Goal: Obtain resource: Download file/media

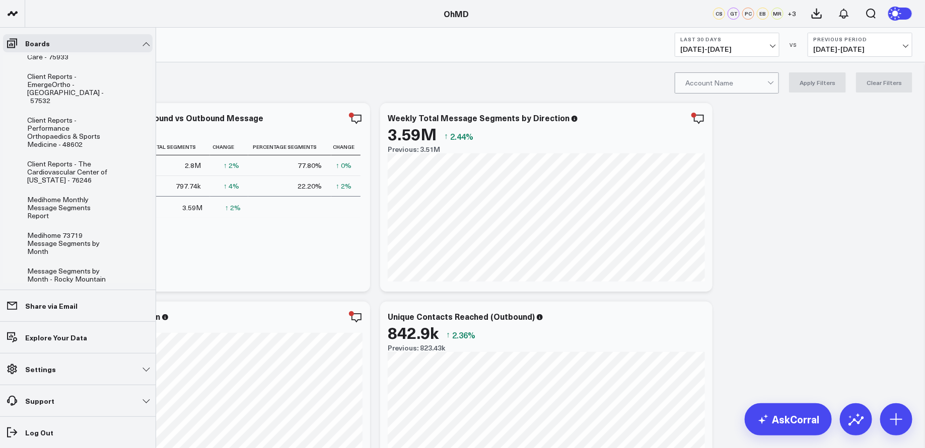
scroll to position [397, 0]
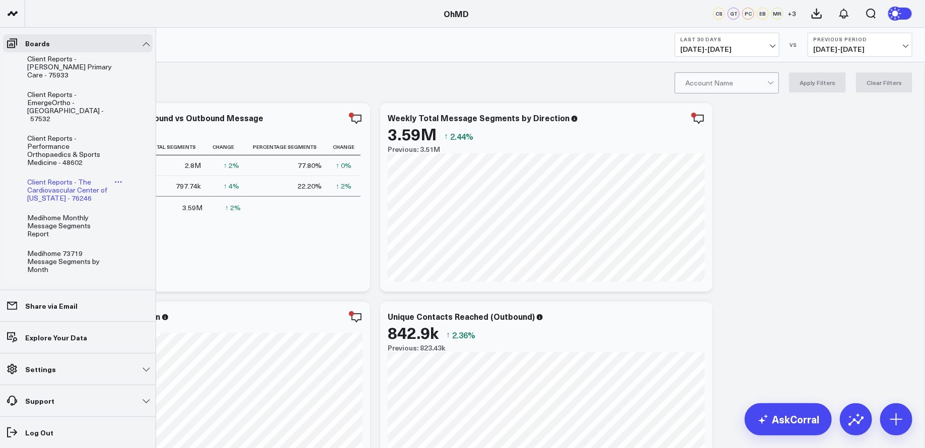
click at [72, 178] on span "Client Reports - The Cardiovascular Center of [US_STATE] - 76246" at bounding box center [67, 190] width 80 height 26
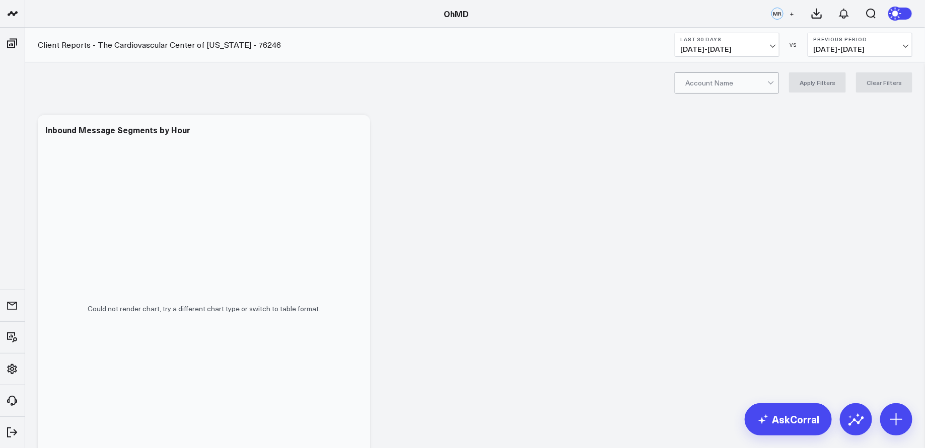
click at [703, 84] on div at bounding box center [726, 83] width 82 height 20
type input "cardiovascular"
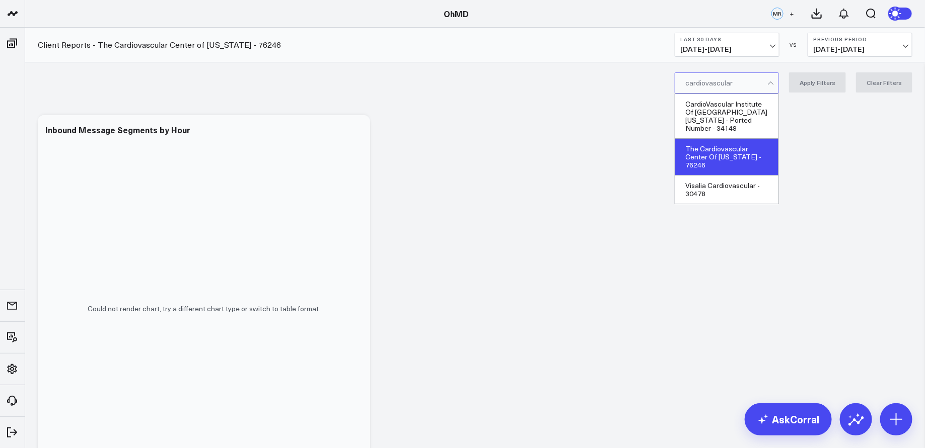
click at [743, 145] on div "The Cardiovascular Center Of [US_STATE] - 76246" at bounding box center [726, 157] width 103 height 37
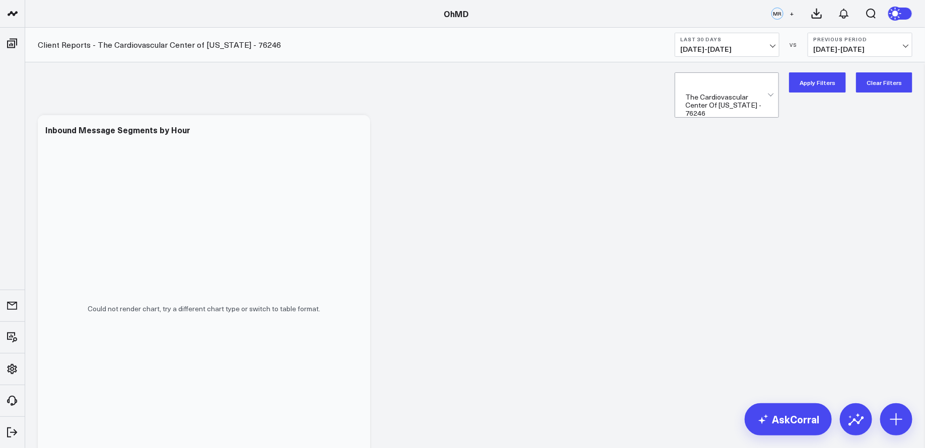
click at [762, 43] on button "Last 30 Days 08/05/25 - 09/03/25" at bounding box center [726, 45] width 105 height 24
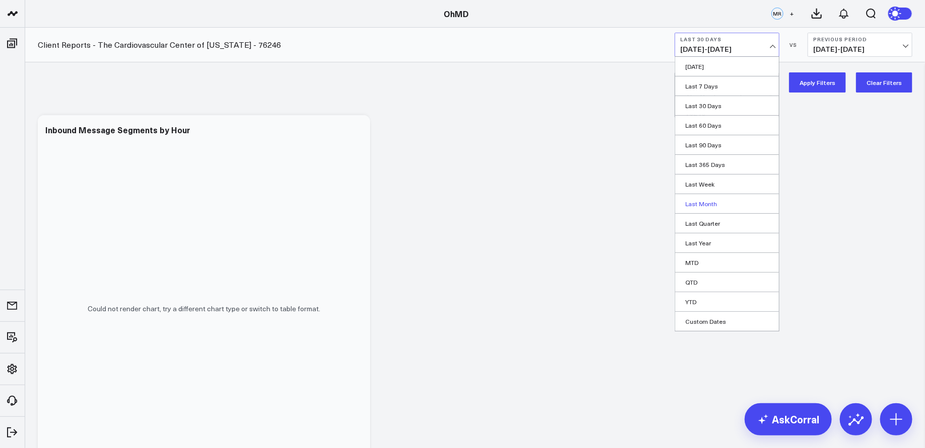
click at [720, 199] on link "Last Month" at bounding box center [727, 203] width 104 height 19
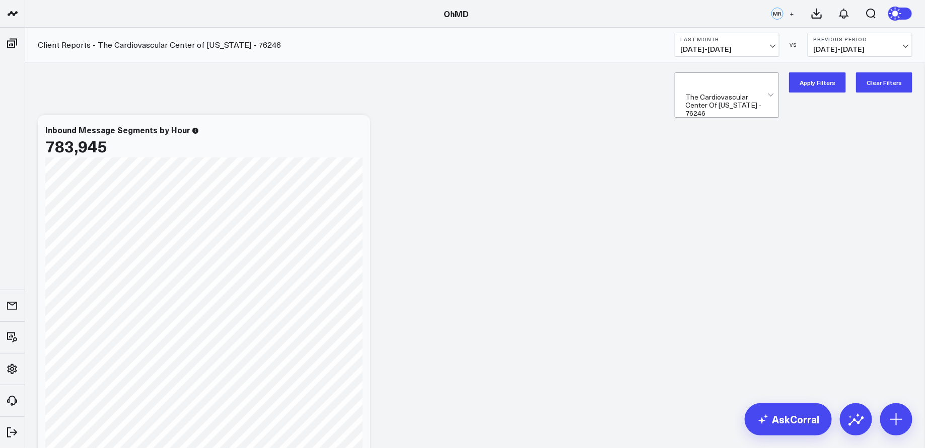
click at [820, 82] on button "Apply Filters" at bounding box center [817, 82] width 57 height 20
click at [817, 15] on icon at bounding box center [816, 13] width 9 height 9
click at [840, 8] on icon at bounding box center [844, 14] width 12 height 12
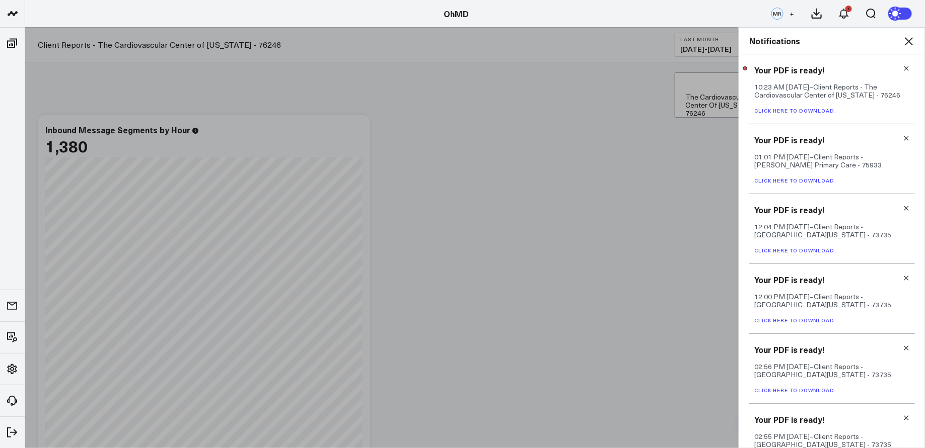
click at [819, 111] on link "Click here to download." at bounding box center [795, 110] width 82 height 7
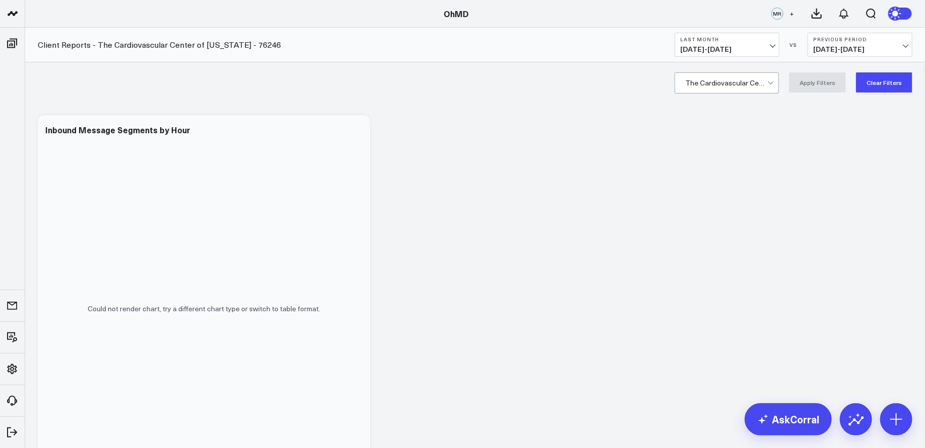
click at [763, 84] on div at bounding box center [726, 83] width 82 height 20
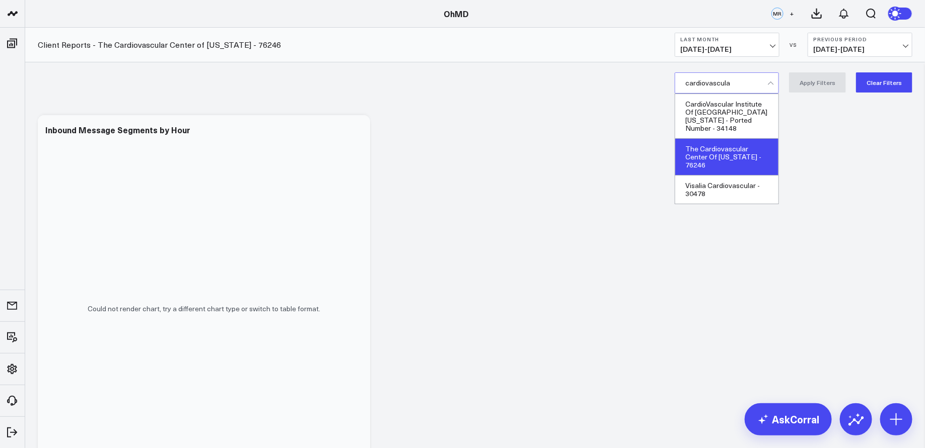
type input "cardiovascular"
click at [731, 147] on div "The Cardiovascular Center Of [US_STATE] - 76246" at bounding box center [726, 157] width 103 height 37
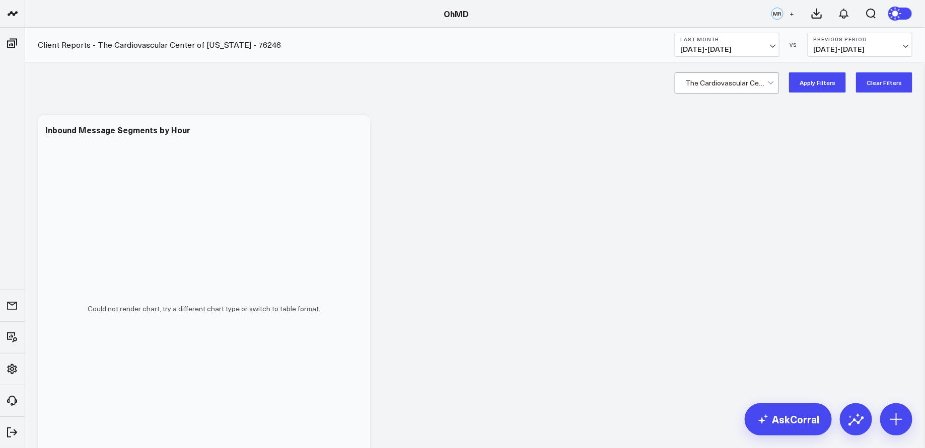
click at [812, 77] on button "Apply Filters" at bounding box center [817, 82] width 57 height 20
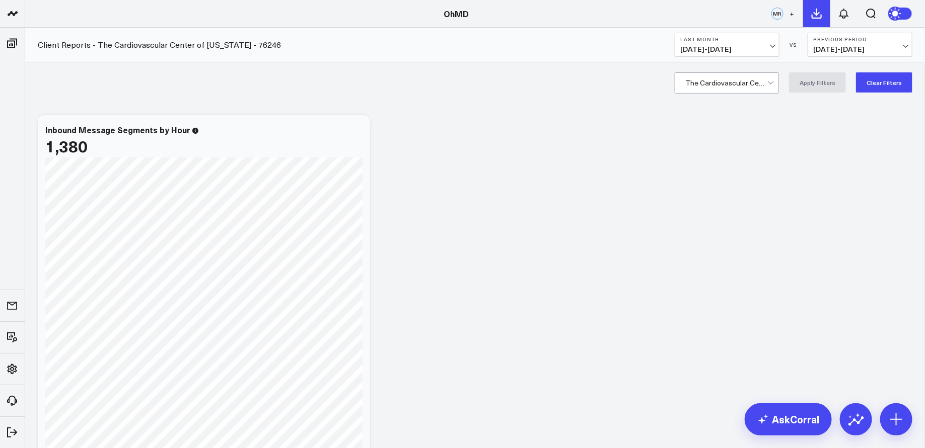
click at [820, 13] on icon at bounding box center [816, 14] width 12 height 12
click at [840, 7] on button "1" at bounding box center [843, 13] width 27 height 27
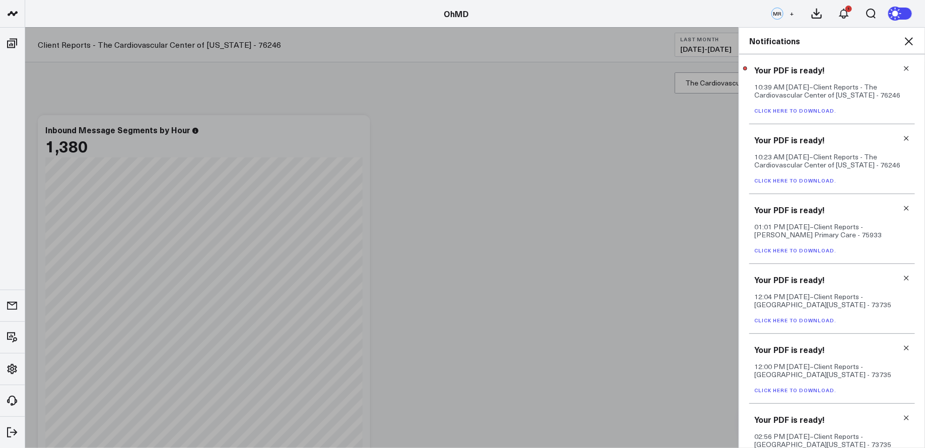
click at [822, 112] on link "Click here to download." at bounding box center [795, 110] width 82 height 7
